Goal: Navigation & Orientation: Understand site structure

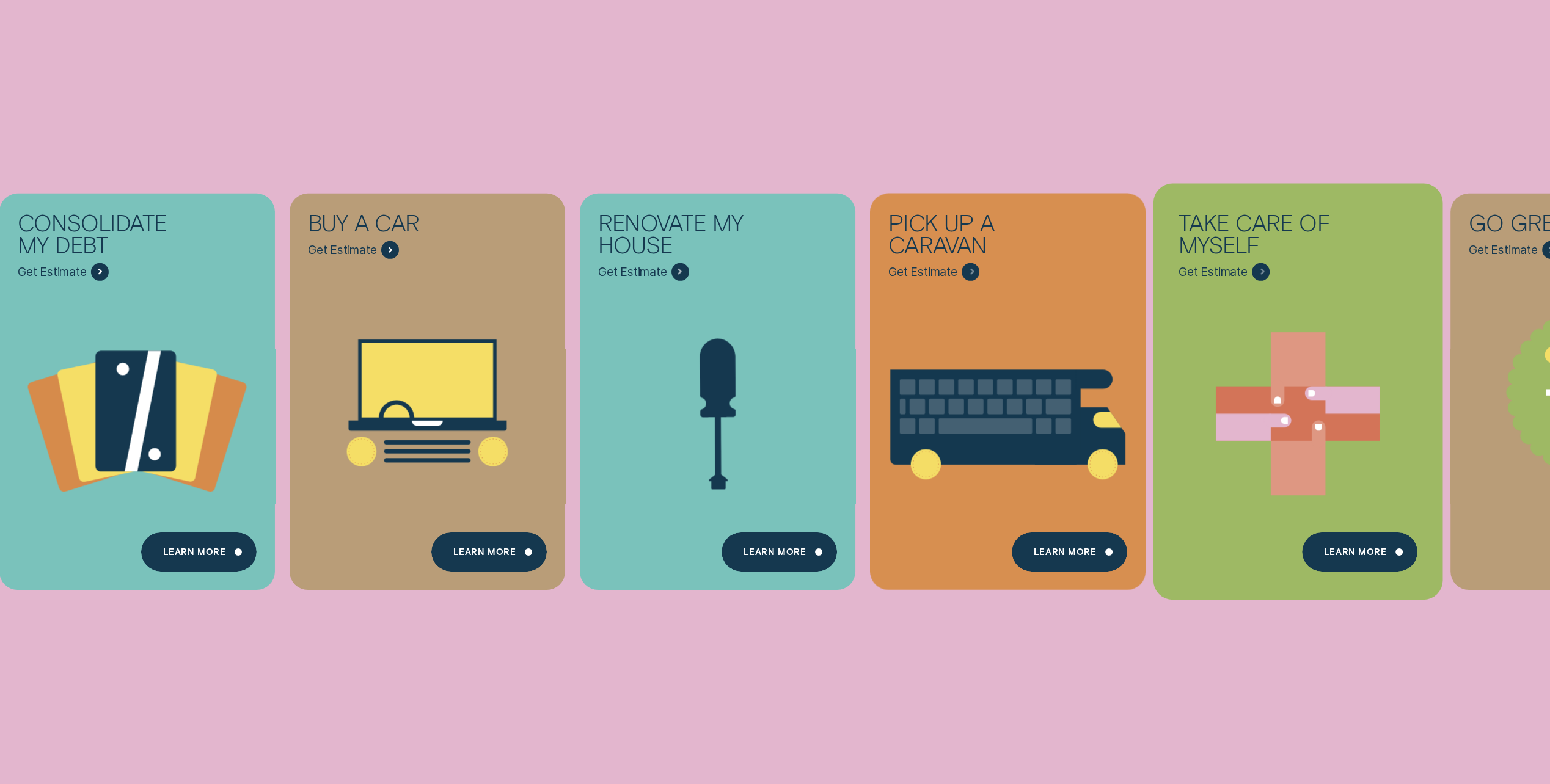
scroll to position [415, 0]
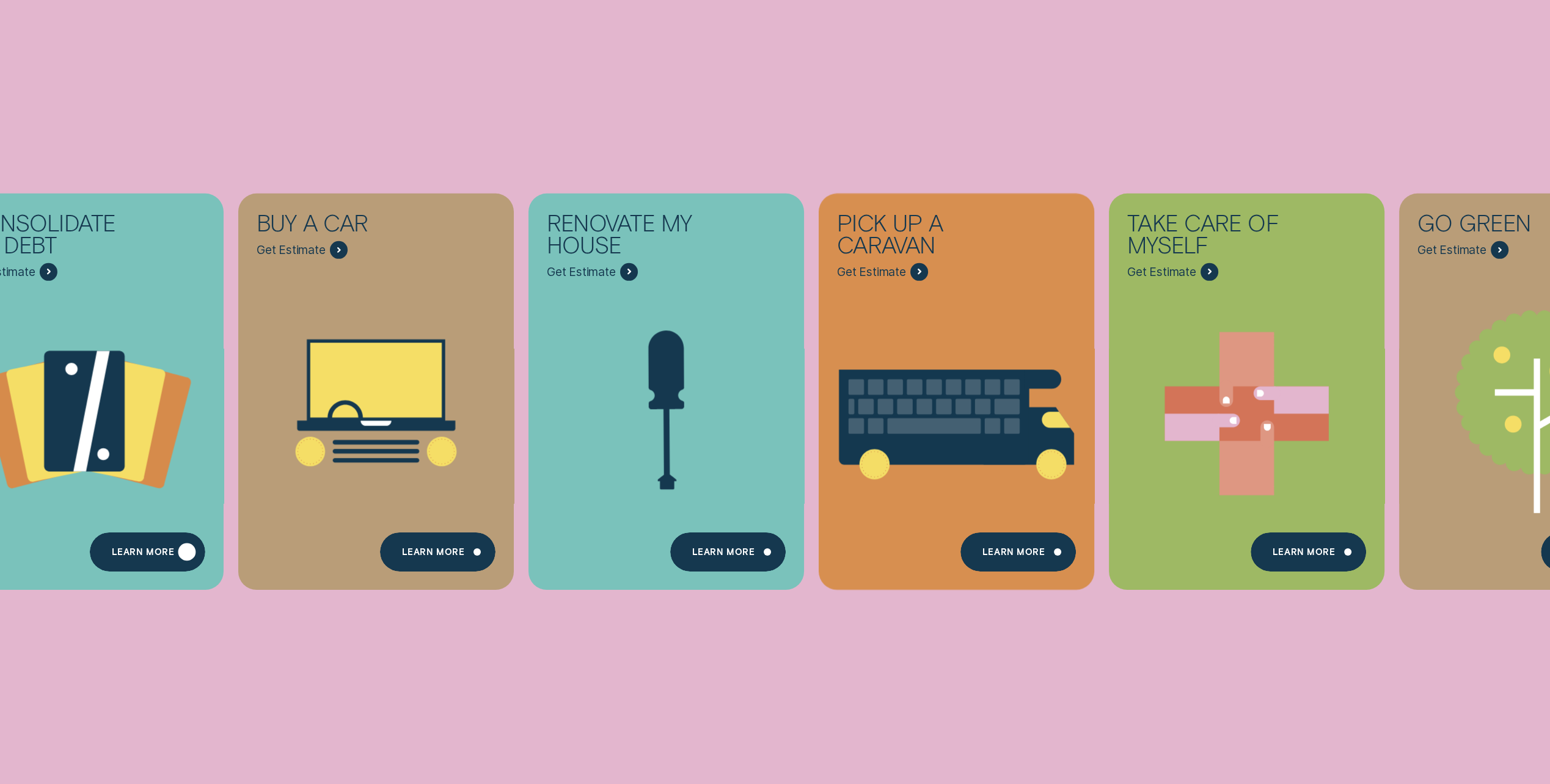
click at [137, 548] on div "Learn more" at bounding box center [147, 552] width 116 height 40
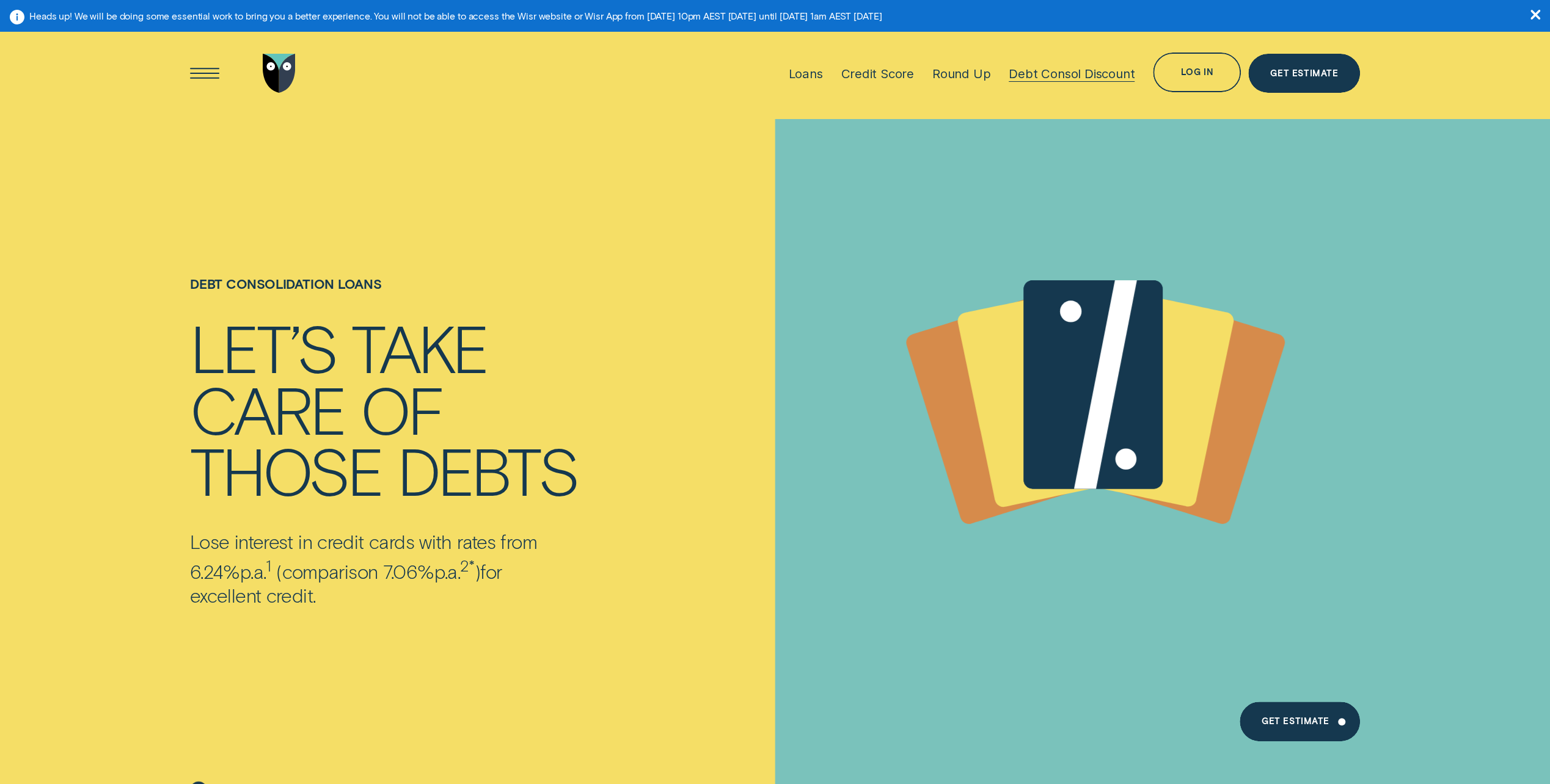
click at [1076, 81] on div at bounding box center [1072, 81] width 126 height 1
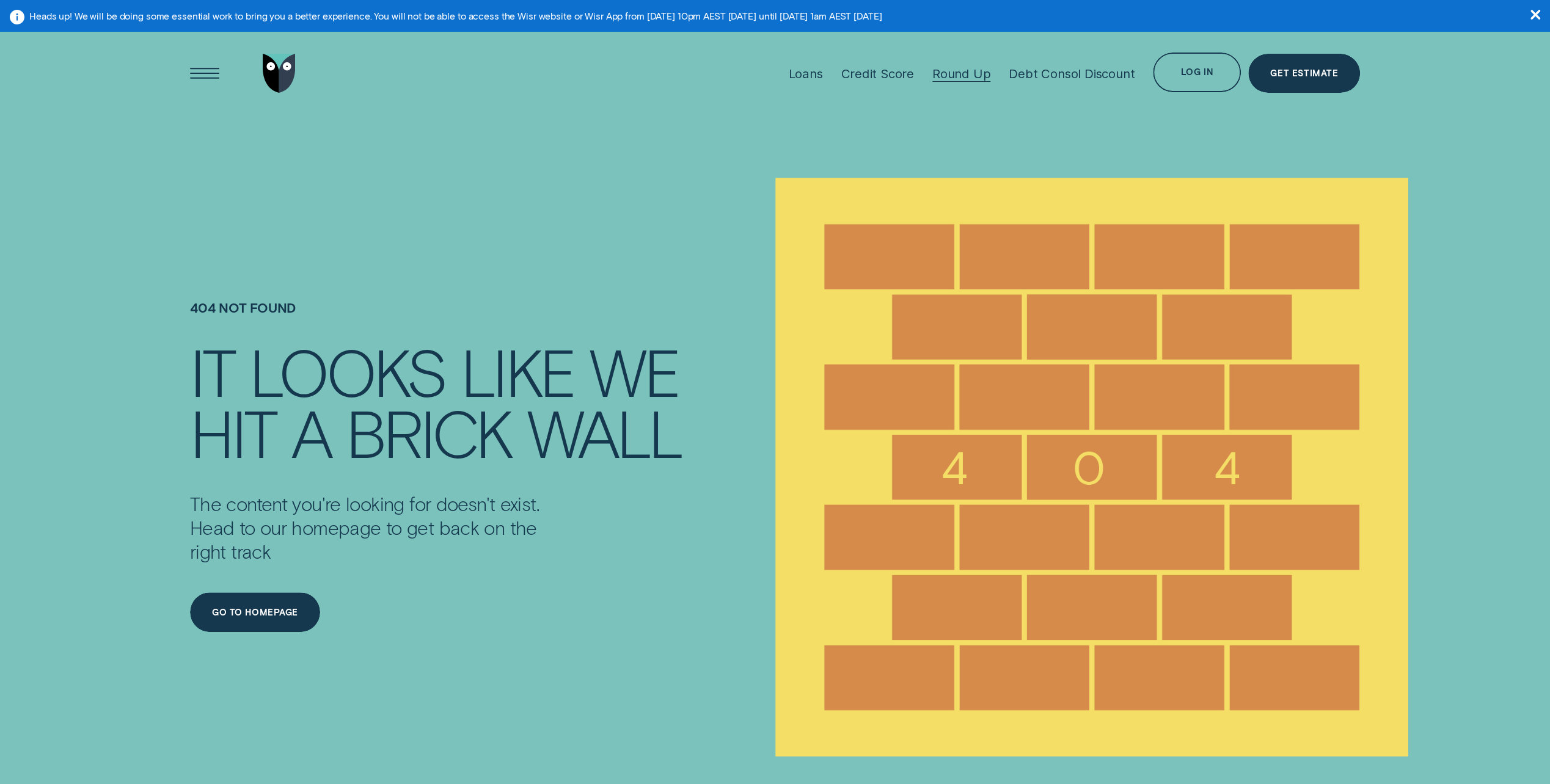
click at [970, 71] on div "Round Up" at bounding box center [961, 73] width 58 height 15
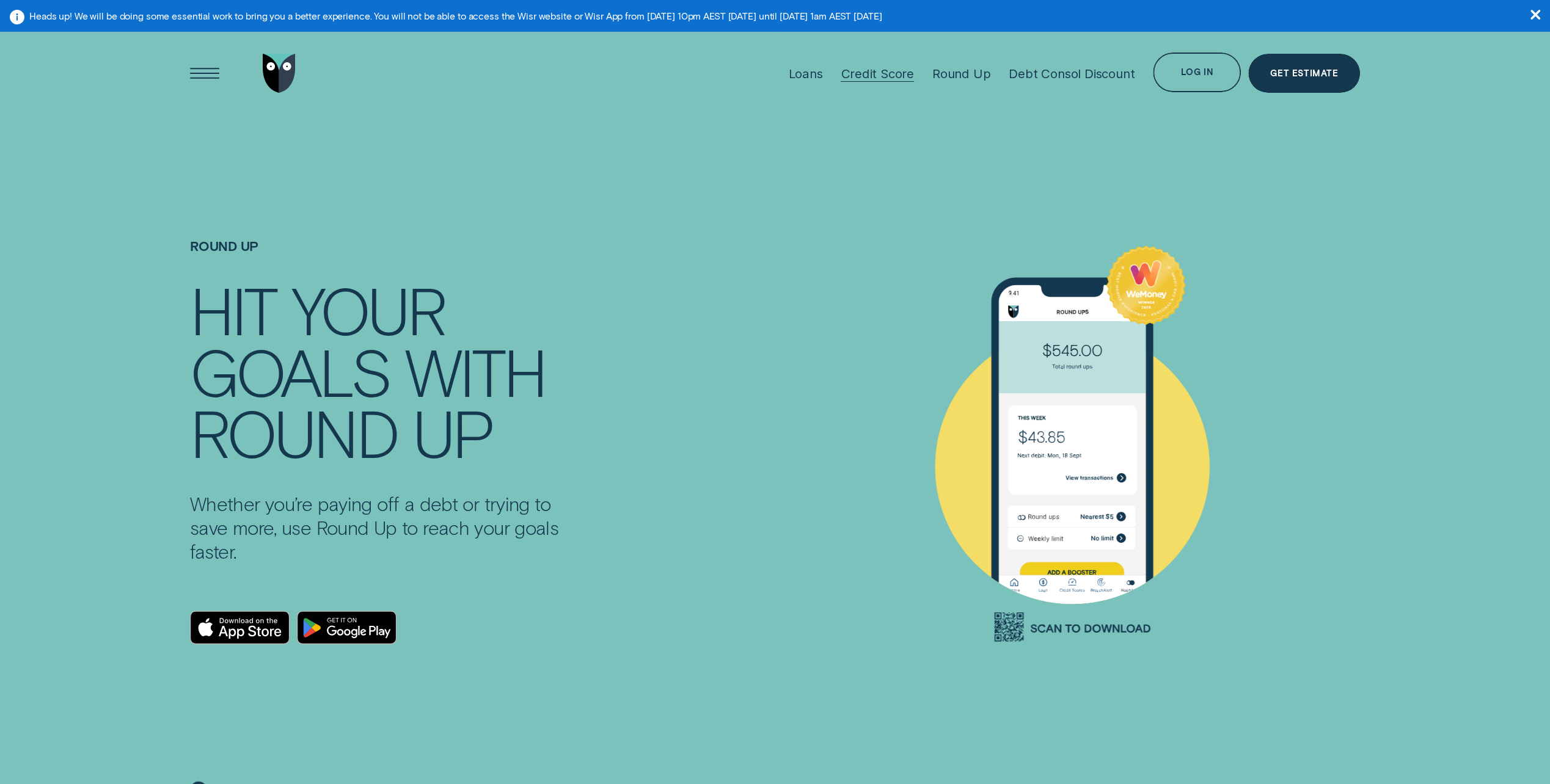
click at [891, 77] on div "Credit Score" at bounding box center [878, 73] width 73 height 15
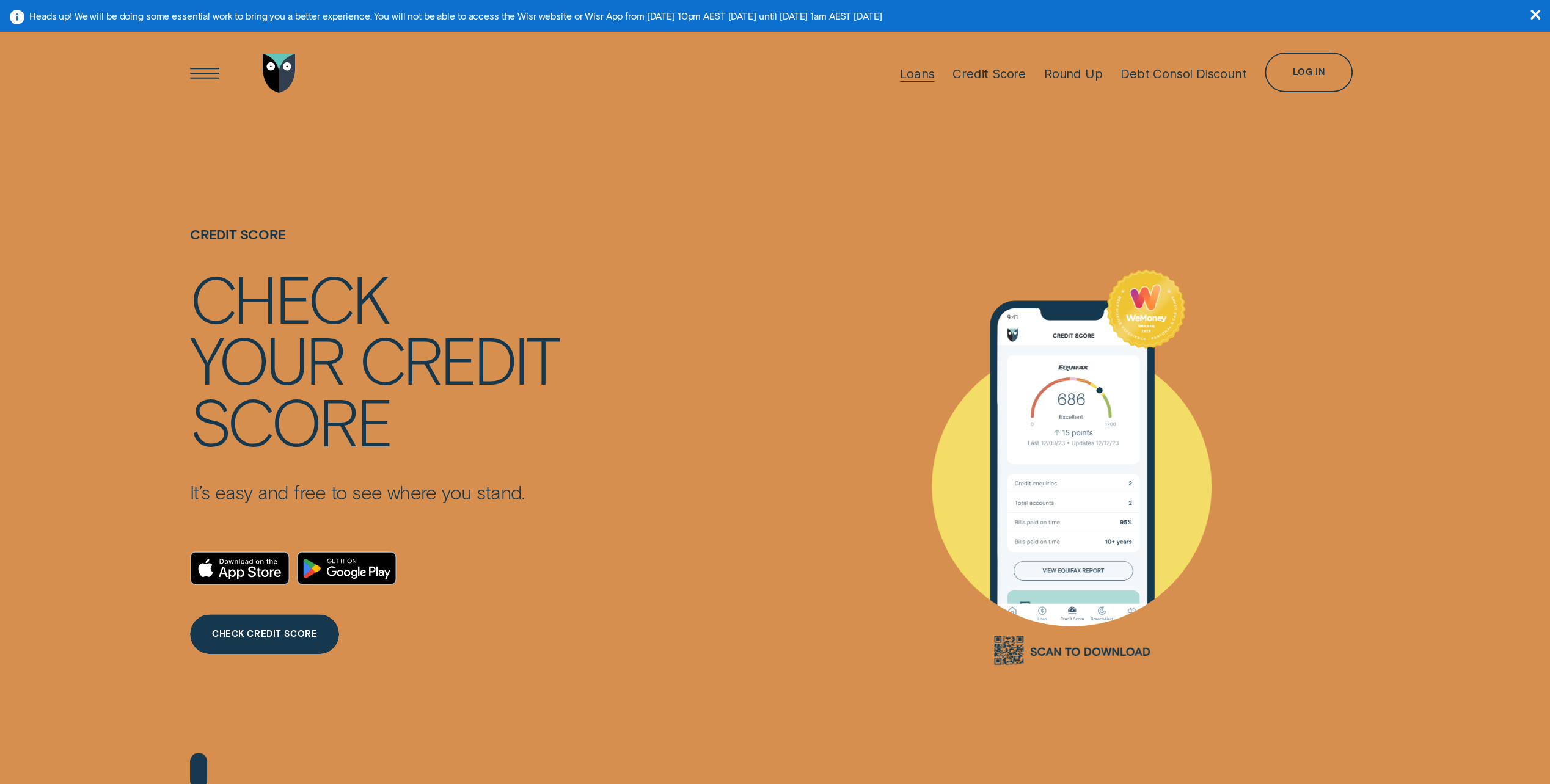
click at [919, 71] on div "Loans" at bounding box center [917, 73] width 34 height 15
